Goal: Information Seeking & Learning: Learn about a topic

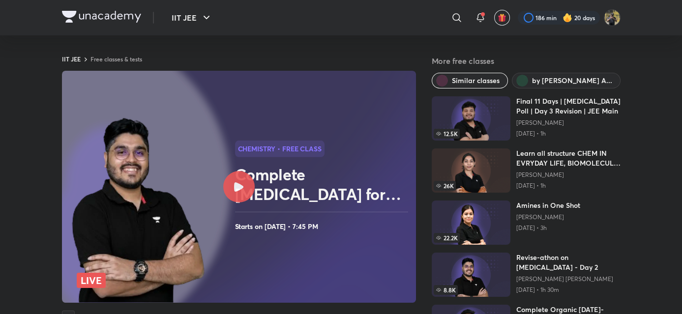
click at [103, 16] on img at bounding box center [101, 17] width 79 height 12
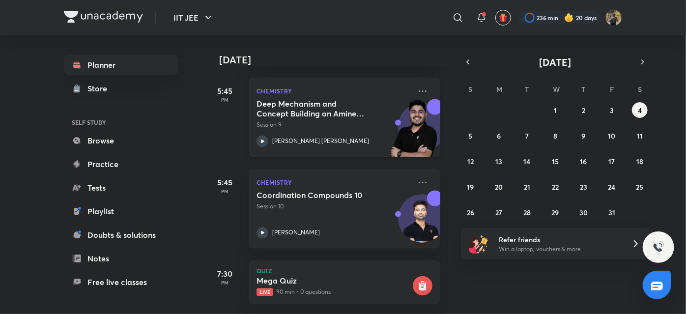
scroll to position [897, 0]
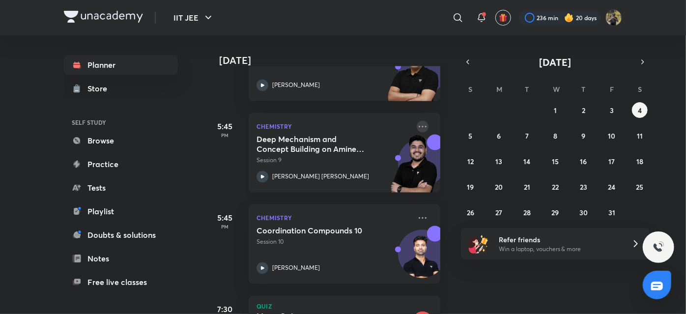
click at [419, 124] on icon at bounding box center [423, 127] width 12 height 12
click at [482, 285] on div "[DATE] Good evening, [PERSON_NAME] You have 12 events [DATE] Give us your feedb…" at bounding box center [444, 174] width 479 height 279
click at [417, 126] on icon at bounding box center [423, 127] width 12 height 12
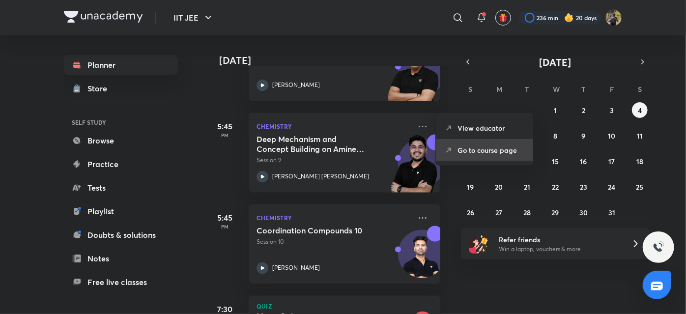
click at [459, 149] on p "Go to course page" at bounding box center [491, 150] width 68 height 10
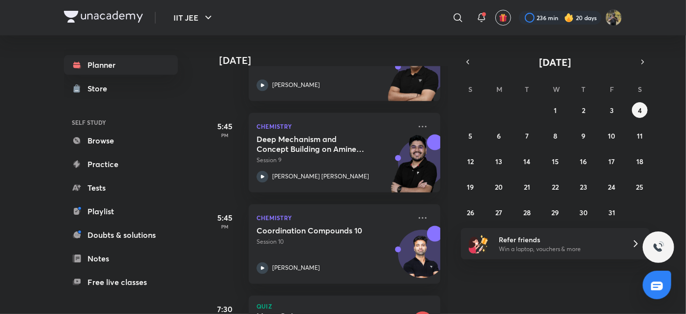
click at [459, 149] on div "[DATE] Good evening, [PERSON_NAME] You have 12 events [DATE] Give us your feedb…" at bounding box center [444, 174] width 479 height 279
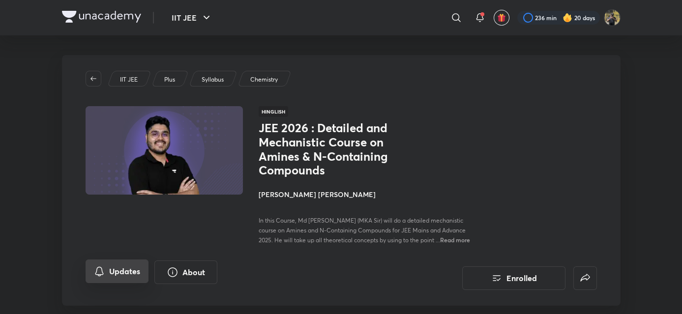
click at [110, 271] on button "Updates" at bounding box center [116, 271] width 63 height 24
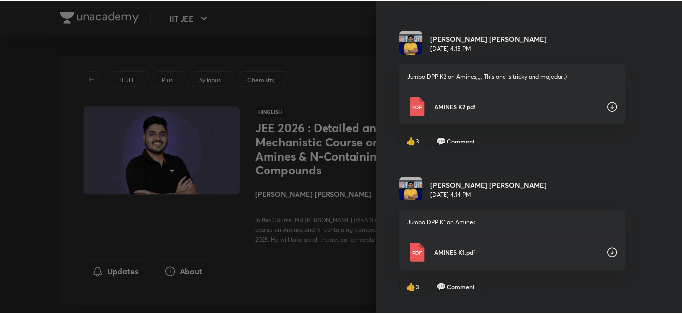
scroll to position [383, 0]
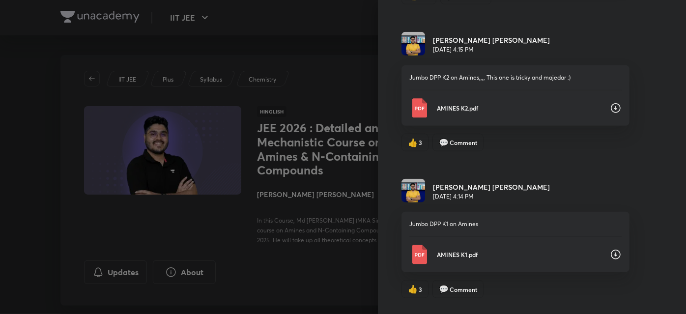
click at [458, 259] on div "AMINES K1.pdf" at bounding box center [515, 255] width 212 height 20
click at [447, 110] on p "AMINES K2.pdf" at bounding box center [519, 108] width 165 height 9
click at [282, 48] on div at bounding box center [343, 157] width 686 height 314
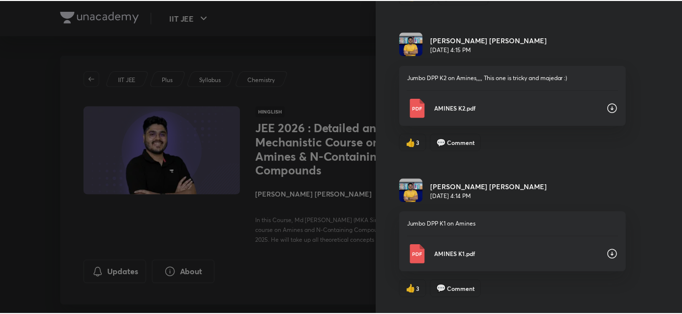
scroll to position [0, 0]
